Goal: Task Accomplishment & Management: Use online tool/utility

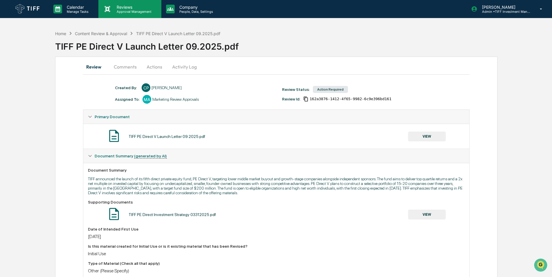
click at [125, 10] on p "Approval Management" at bounding box center [133, 12] width 42 height 4
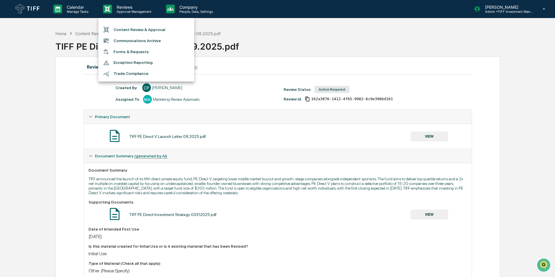
click at [133, 29] on li "Content Review & Approval" at bounding box center [146, 29] width 96 height 11
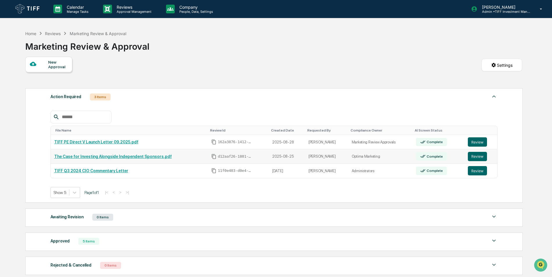
click at [133, 156] on link "The Case for Investing Alongside Independent Sponsors.pdf" at bounding box center [113, 156] width 118 height 5
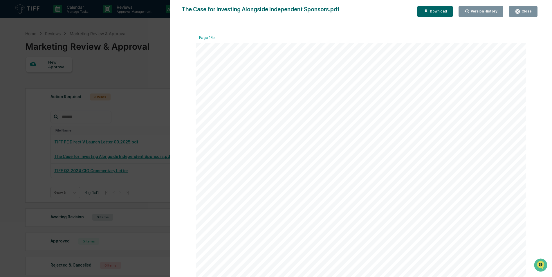
click at [522, 9] on div "Close" at bounding box center [523, 12] width 17 height 6
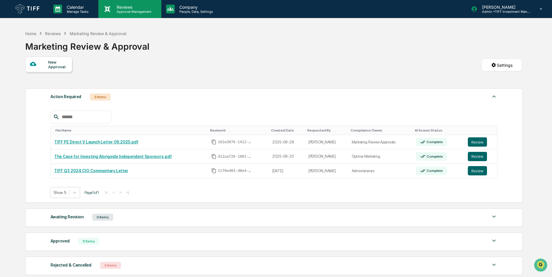
click at [123, 6] on p "Reviews" at bounding box center [133, 7] width 42 height 5
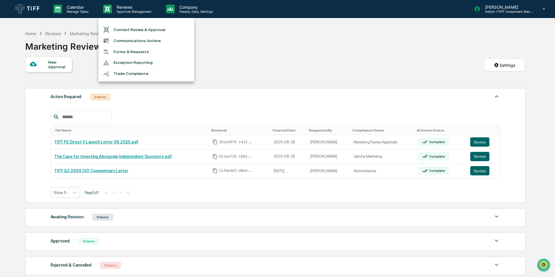
click at [149, 30] on li "Content Review & Approval" at bounding box center [146, 29] width 96 height 11
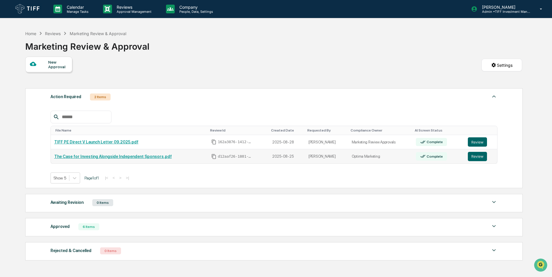
click at [93, 155] on link "The Case for Investing Alongside Independent Sponsors.pdf" at bounding box center [113, 156] width 118 height 5
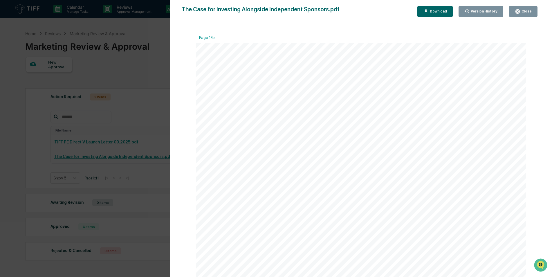
click at [526, 12] on div "Close" at bounding box center [525, 11] width 11 height 4
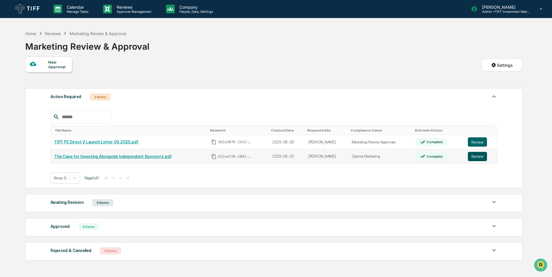
click at [472, 156] on button "Review" at bounding box center [477, 156] width 19 height 9
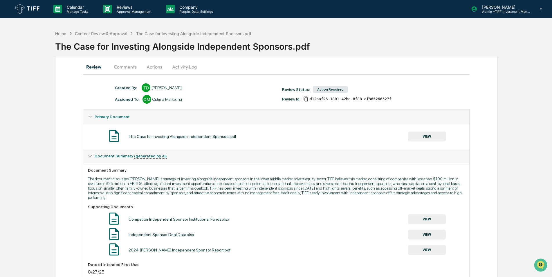
click at [158, 66] on button "Actions" at bounding box center [154, 67] width 26 height 14
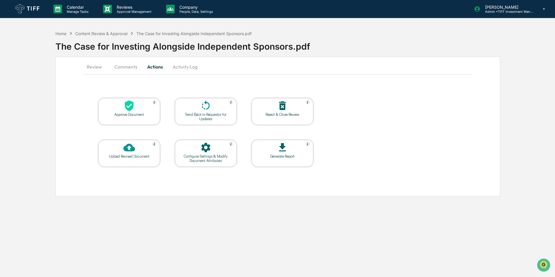
click at [140, 111] on div at bounding box center [129, 106] width 58 height 12
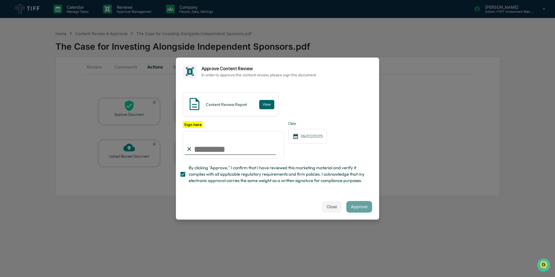
click at [219, 150] on input "Sign here" at bounding box center [233, 145] width 101 height 28
type input "**********"
click at [357, 208] on button "Approve" at bounding box center [359, 207] width 26 height 12
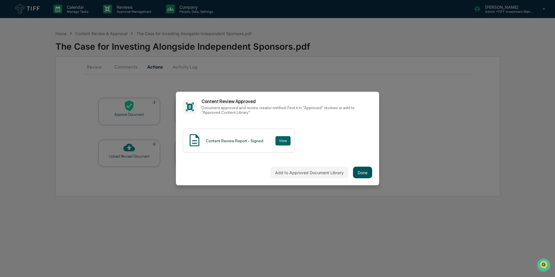
click at [363, 174] on button "Done" at bounding box center [362, 173] width 19 height 12
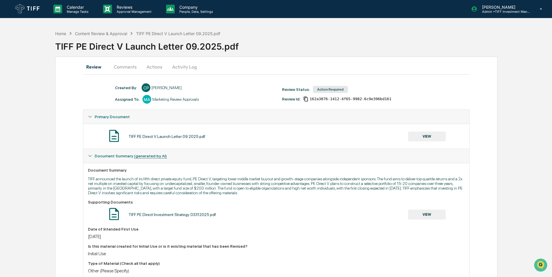
click at [428, 135] on button "VIEW" at bounding box center [427, 137] width 38 height 10
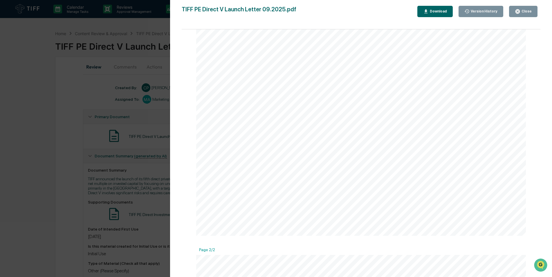
scroll to position [232, 0]
click at [528, 10] on div "Close" at bounding box center [525, 11] width 11 height 4
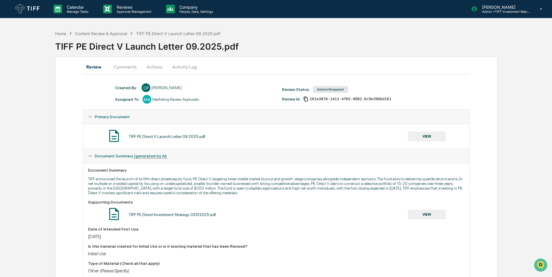
click at [147, 66] on button "Actions" at bounding box center [154, 67] width 26 height 14
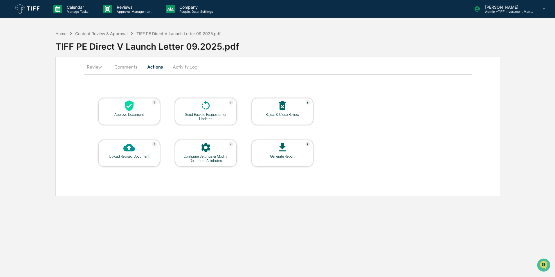
click at [148, 107] on div at bounding box center [129, 106] width 58 height 12
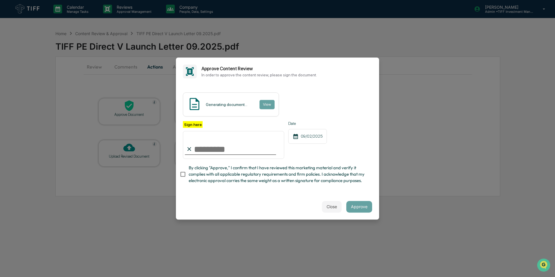
click at [226, 149] on input "Sign here" at bounding box center [233, 145] width 101 height 28
type input "**********"
click at [356, 207] on button "Approve" at bounding box center [359, 207] width 26 height 12
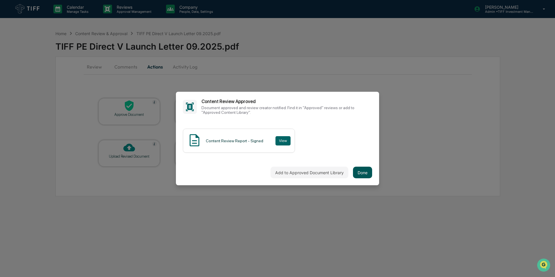
click at [362, 173] on button "Done" at bounding box center [362, 173] width 19 height 12
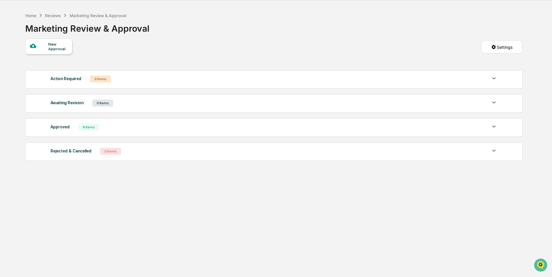
scroll to position [28, 0]
